Goal: Transaction & Acquisition: Book appointment/travel/reservation

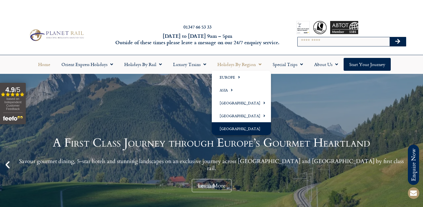
click at [244, 122] on link "[GEOGRAPHIC_DATA]" at bounding box center [241, 128] width 59 height 13
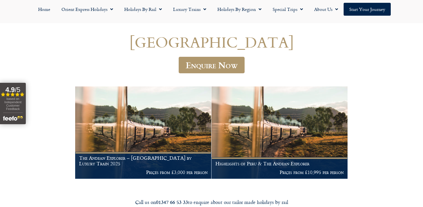
scroll to position [59, 0]
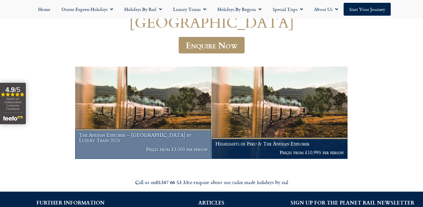
click at [140, 119] on img at bounding box center [143, 113] width 136 height 92
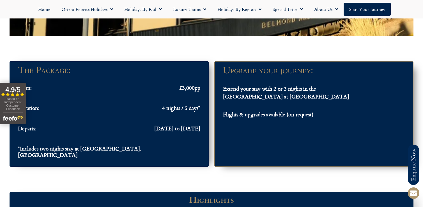
scroll to position [492, 0]
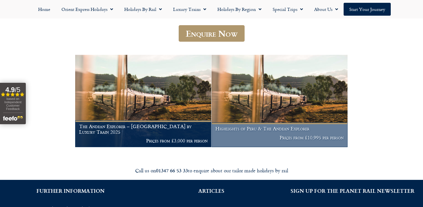
scroll to position [72, 0]
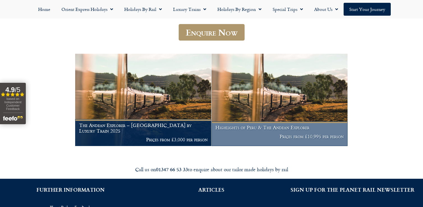
click at [275, 100] on img at bounding box center [279, 100] width 136 height 92
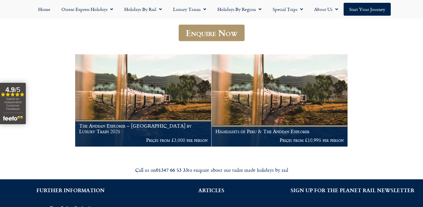
scroll to position [72, 0]
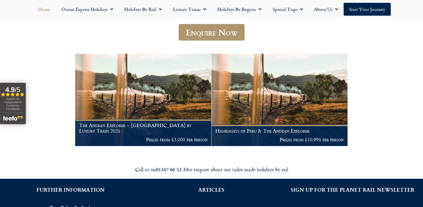
click at [42, 11] on link "Home" at bounding box center [44, 9] width 23 height 13
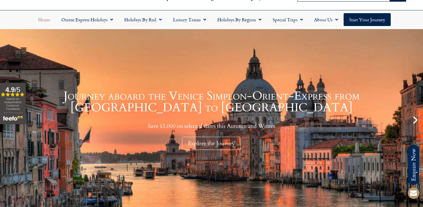
scroll to position [43, 0]
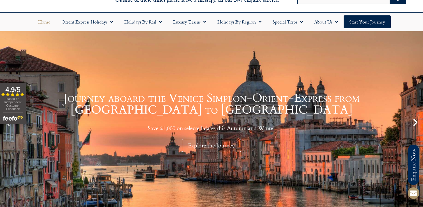
click at [415, 118] on icon "Next slide" at bounding box center [415, 123] width 10 height 10
